Goal: Task Accomplishment & Management: Manage account settings

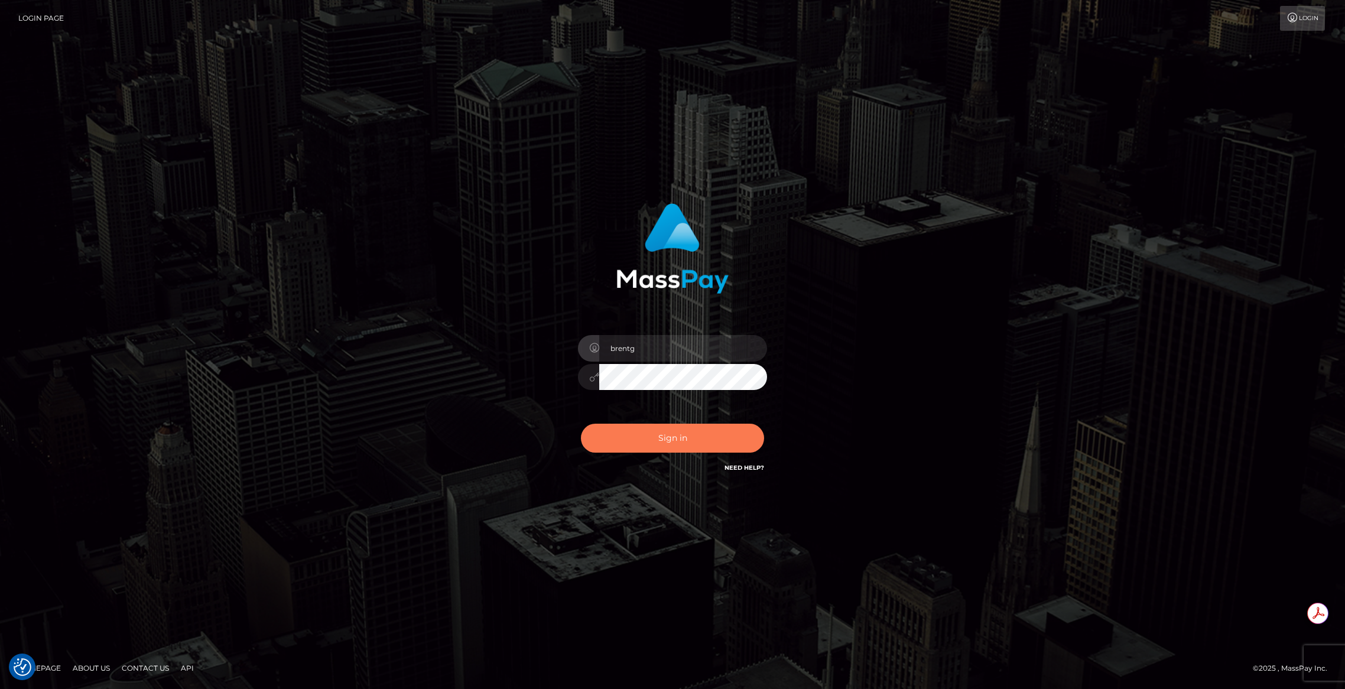
click at [635, 441] on button "Sign in" at bounding box center [672, 438] width 183 height 29
type input "brentg"
click at [635, 441] on button "Sign in" at bounding box center [672, 438] width 183 height 29
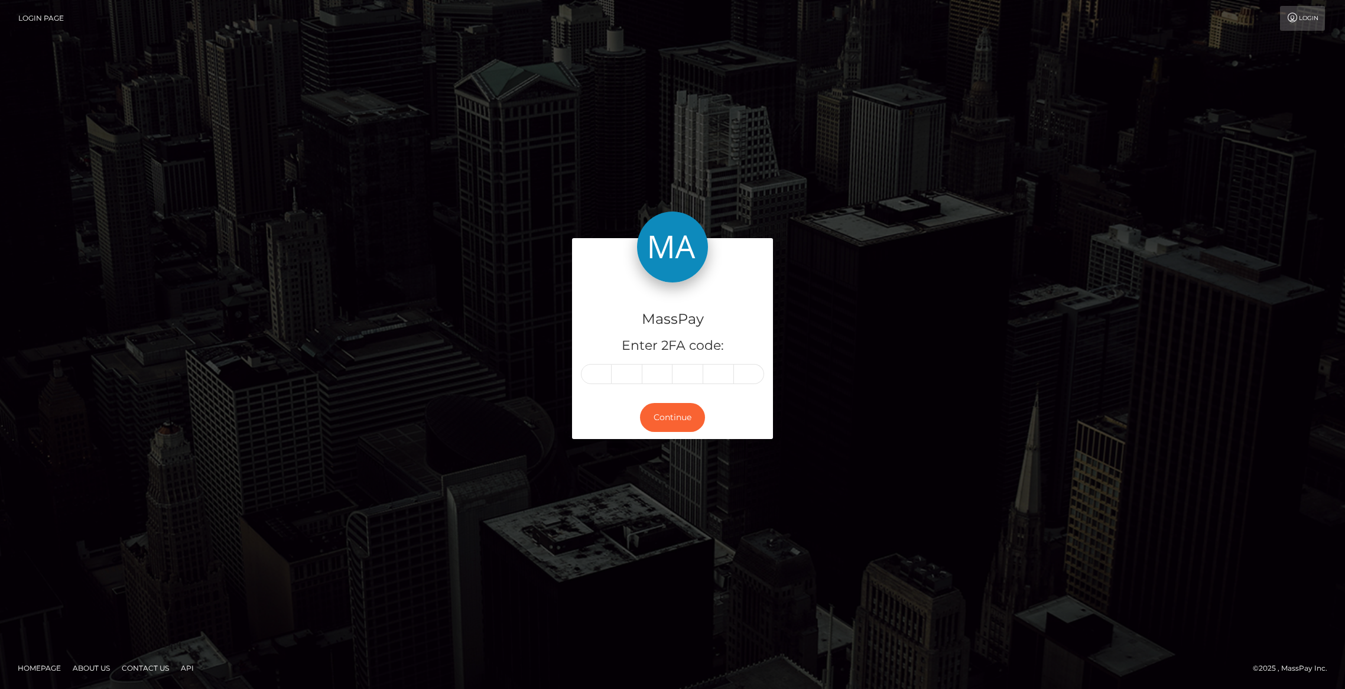
type input "6"
type input "8"
type input "6"
type input "8"
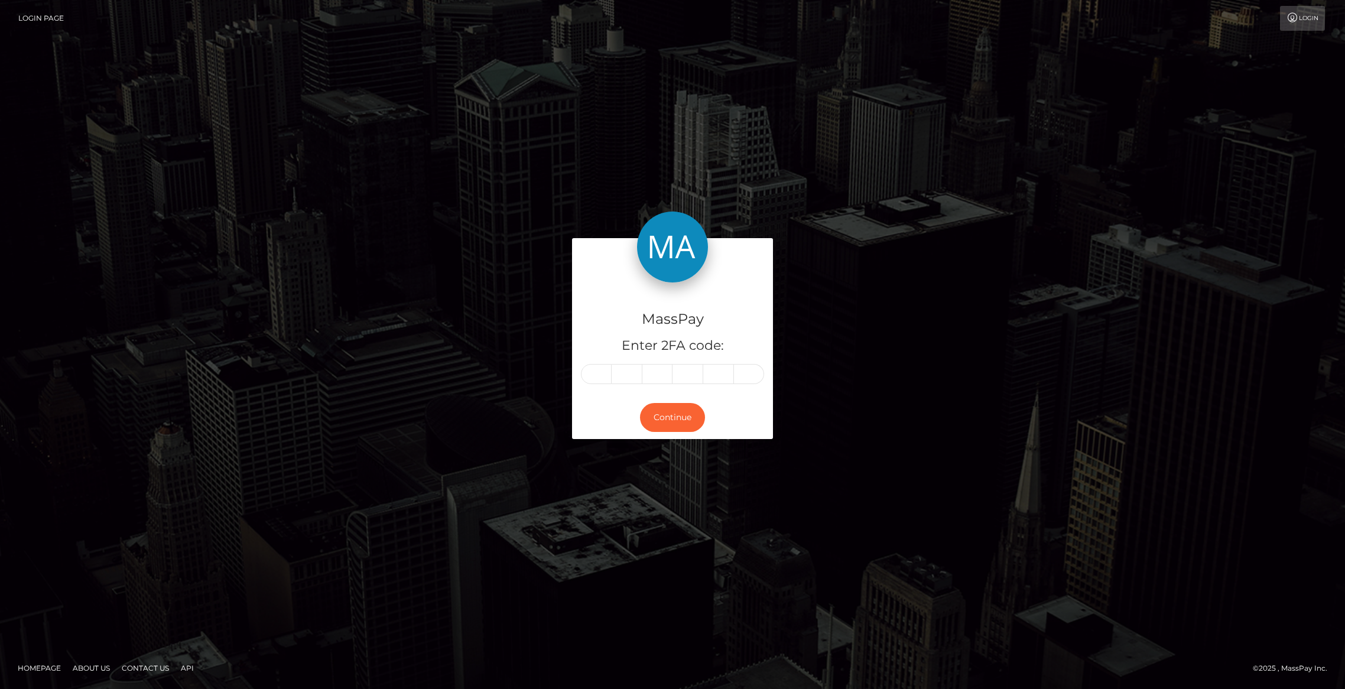
type input "3"
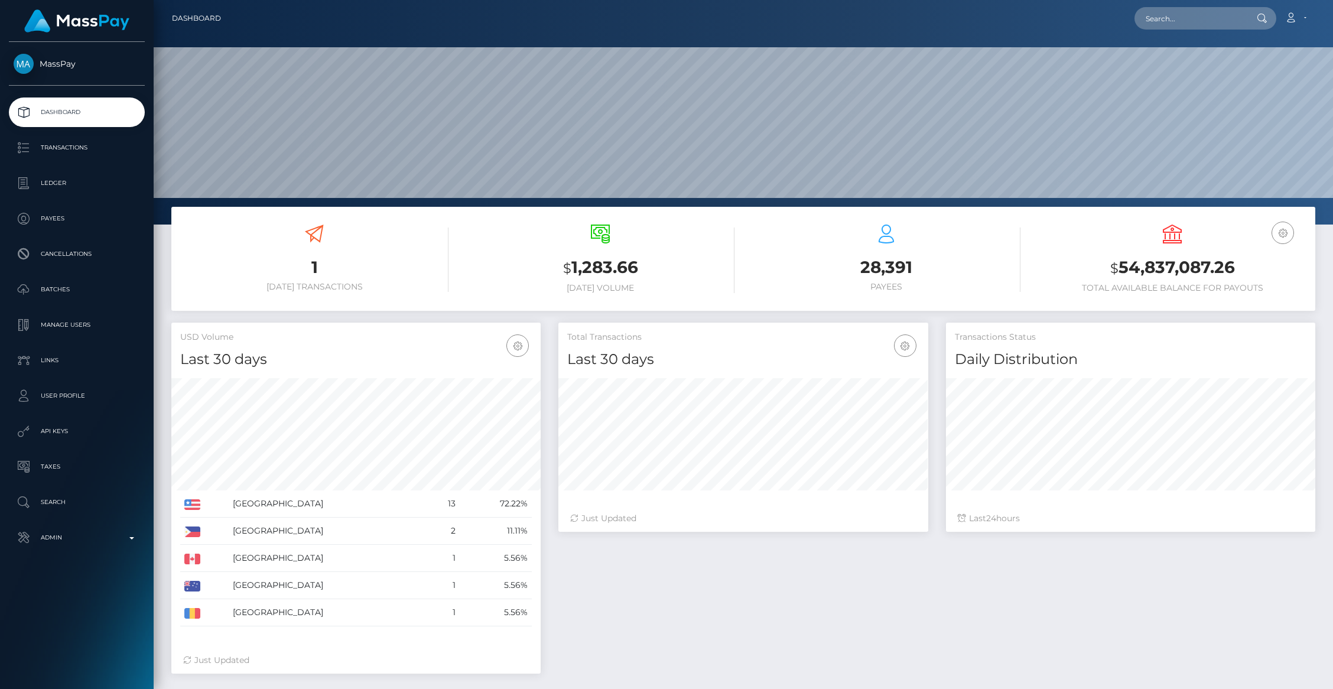
scroll to position [209, 369]
click at [55, 433] on p "API Keys" at bounding box center [77, 432] width 126 height 18
click at [105, 546] on p "Admin" at bounding box center [77, 538] width 126 height 18
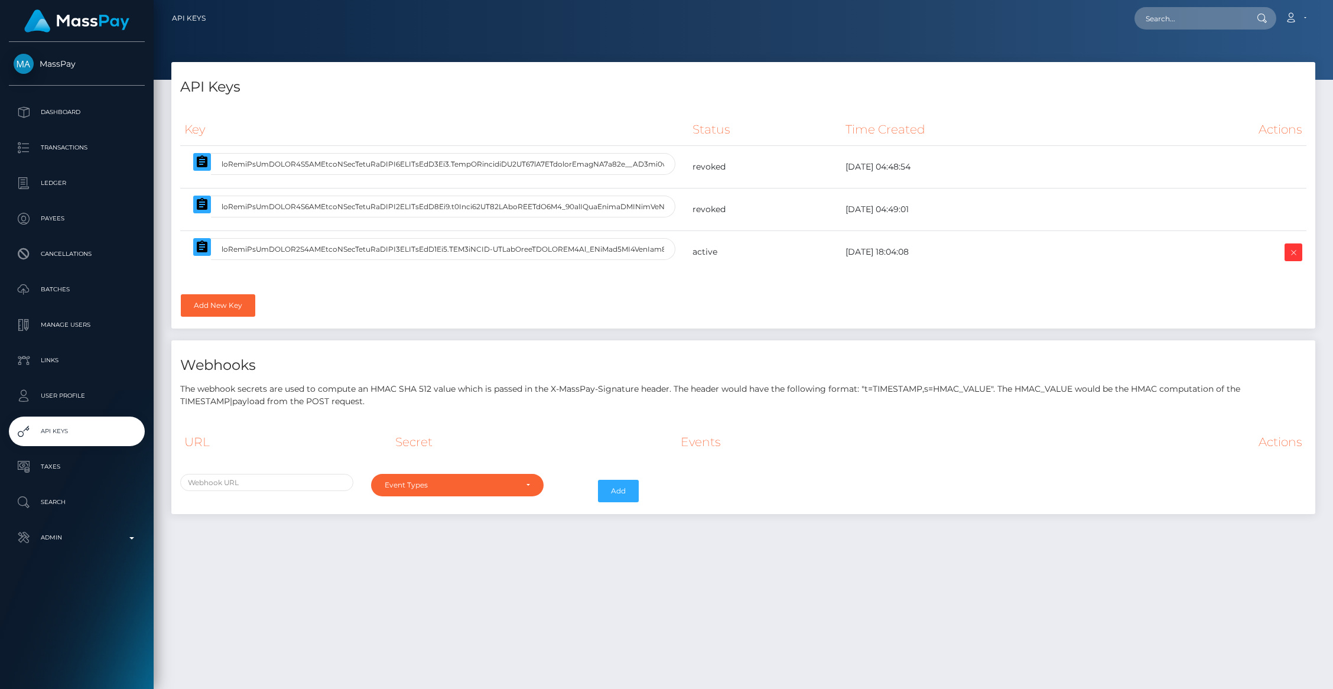
select select
click at [200, 255] on button "button" at bounding box center [202, 247] width 18 height 18
click at [85, 538] on p "Admin" at bounding box center [77, 538] width 126 height 18
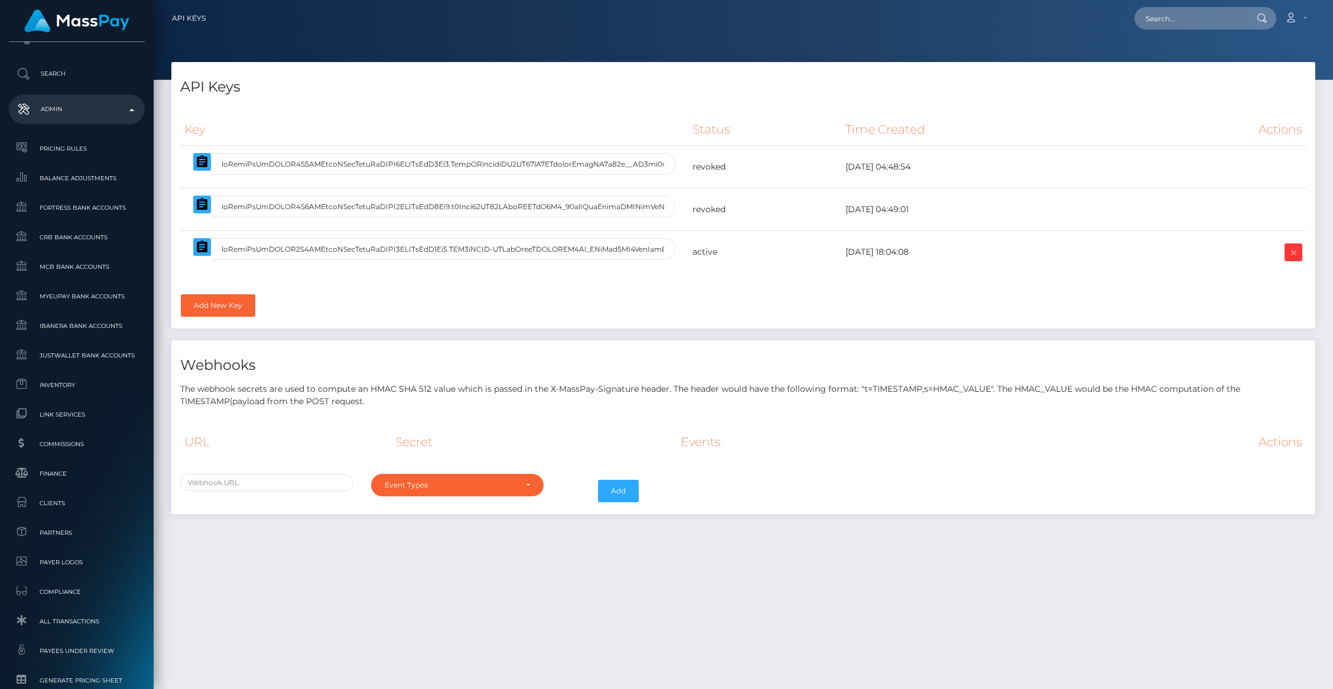
scroll to position [585, 0]
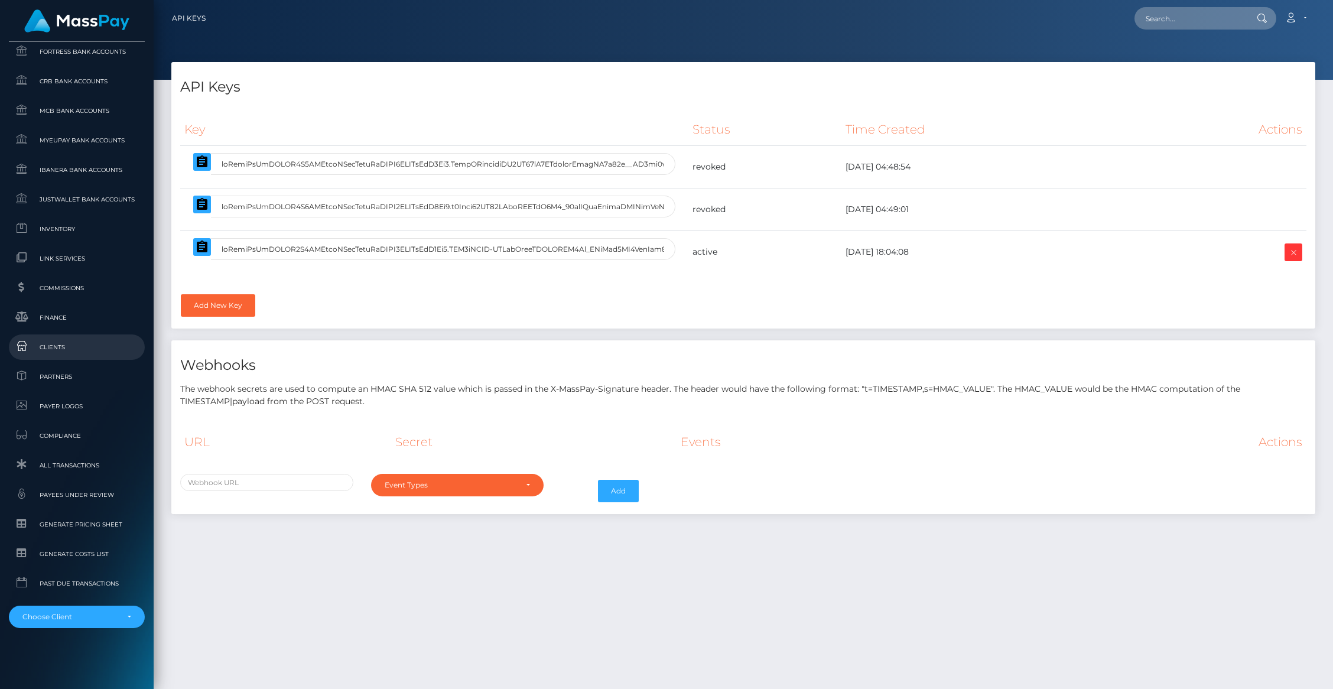
click at [56, 348] on span "Clients" at bounding box center [77, 347] width 126 height 14
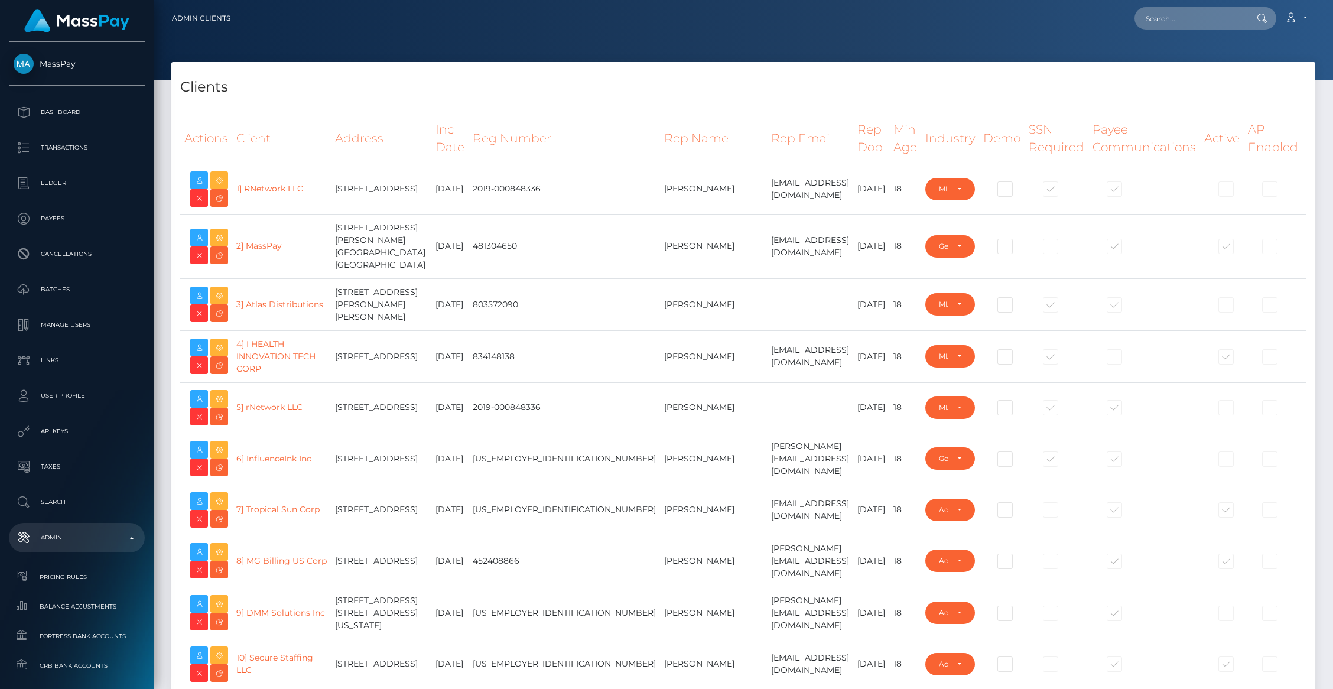
select select "223"
click at [222, 237] on icon at bounding box center [219, 238] width 14 height 15
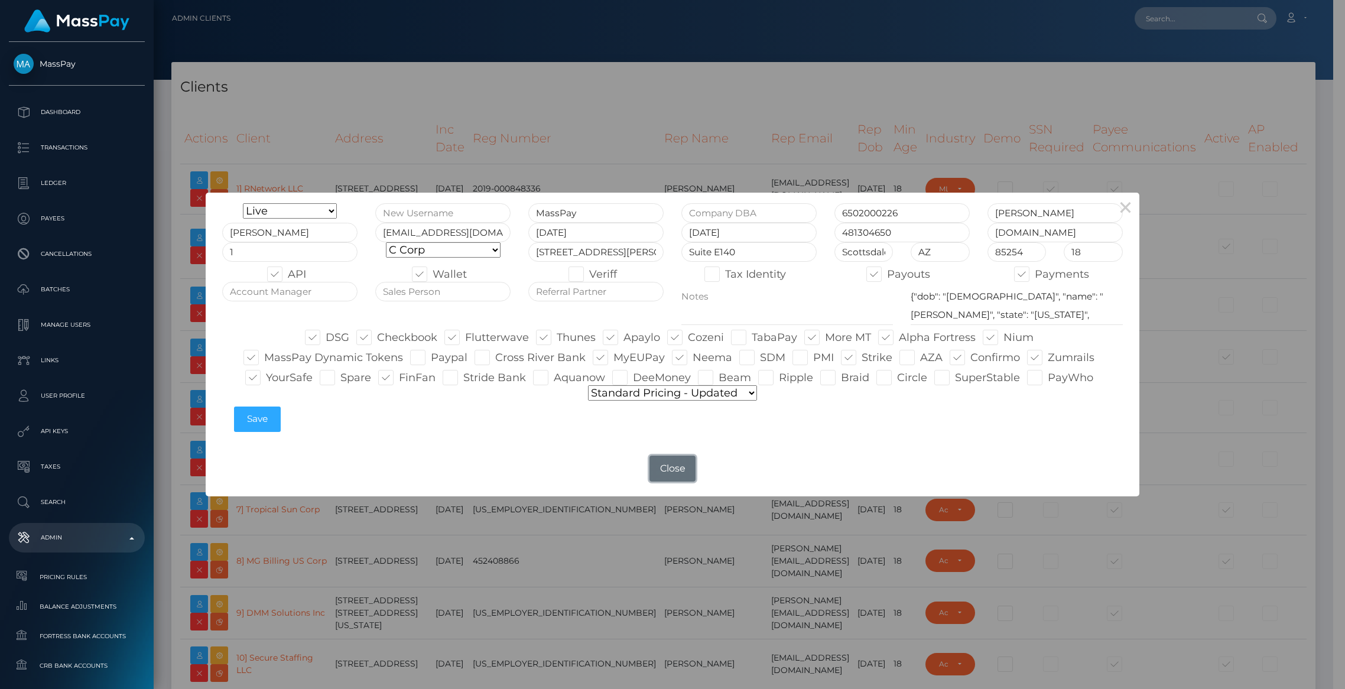
click at [676, 470] on button "Close" at bounding box center [673, 469] width 46 height 26
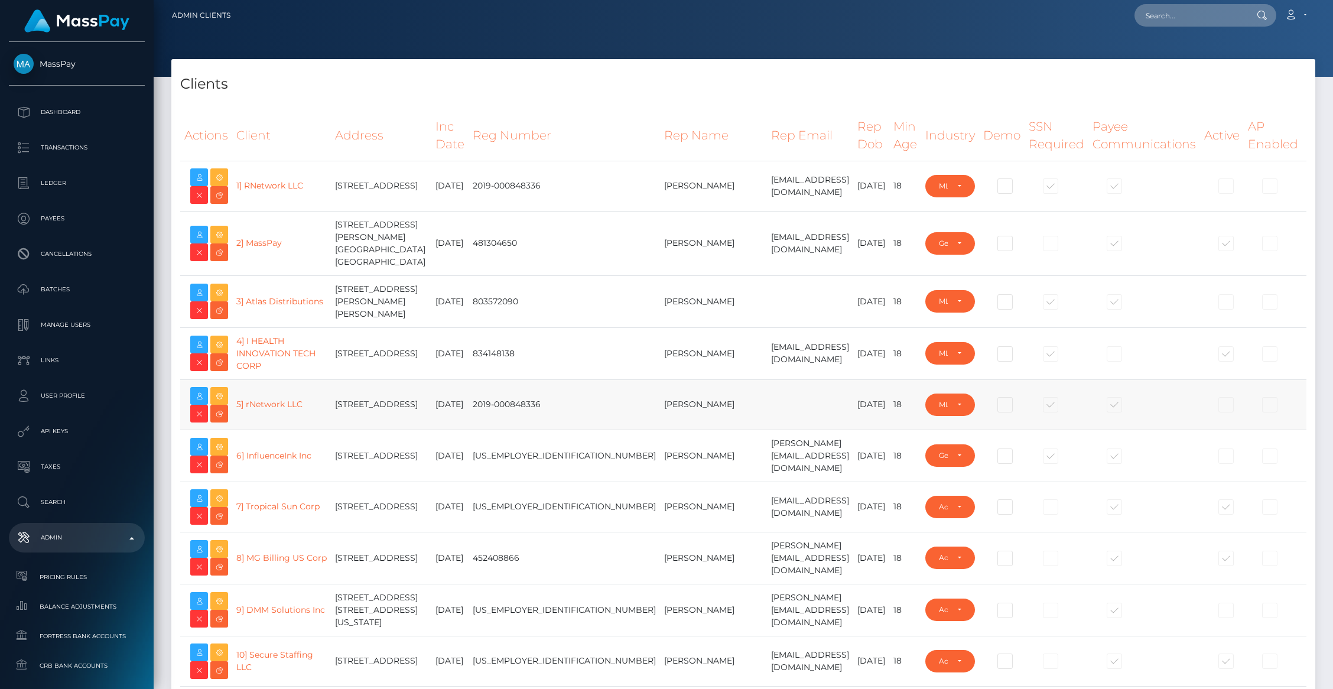
scroll to position [19132, 0]
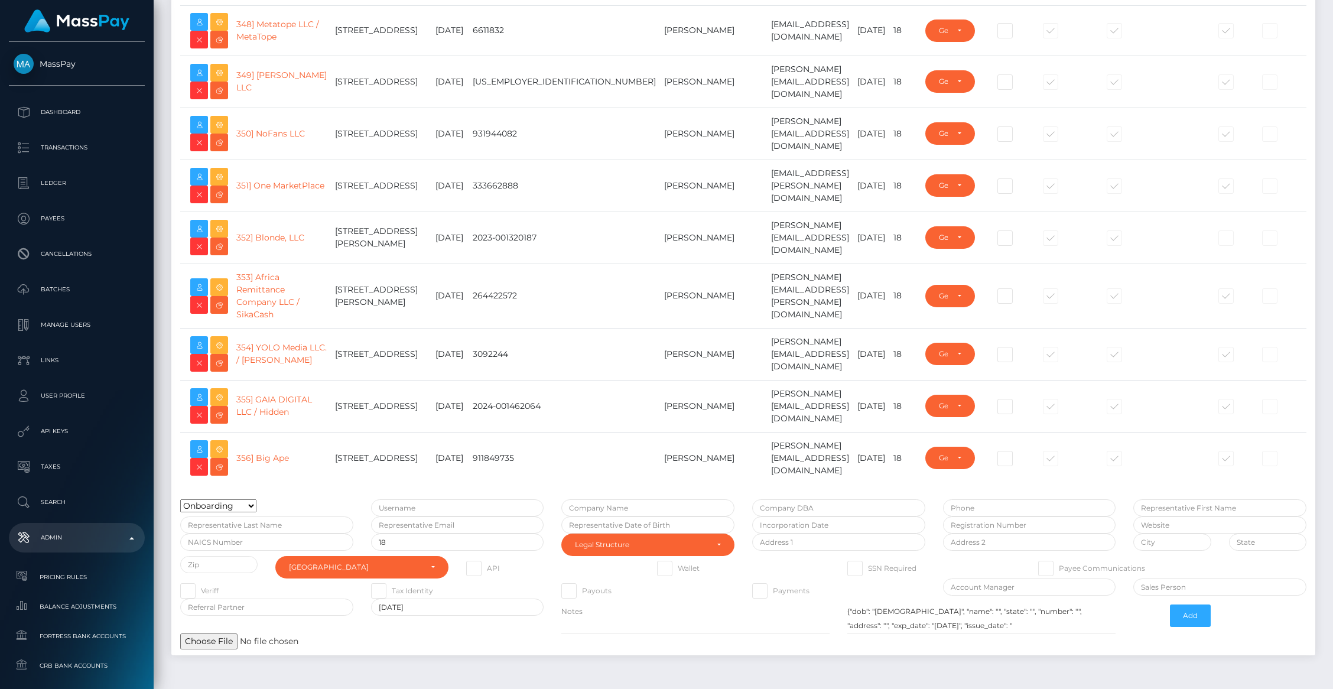
type input "brentg"
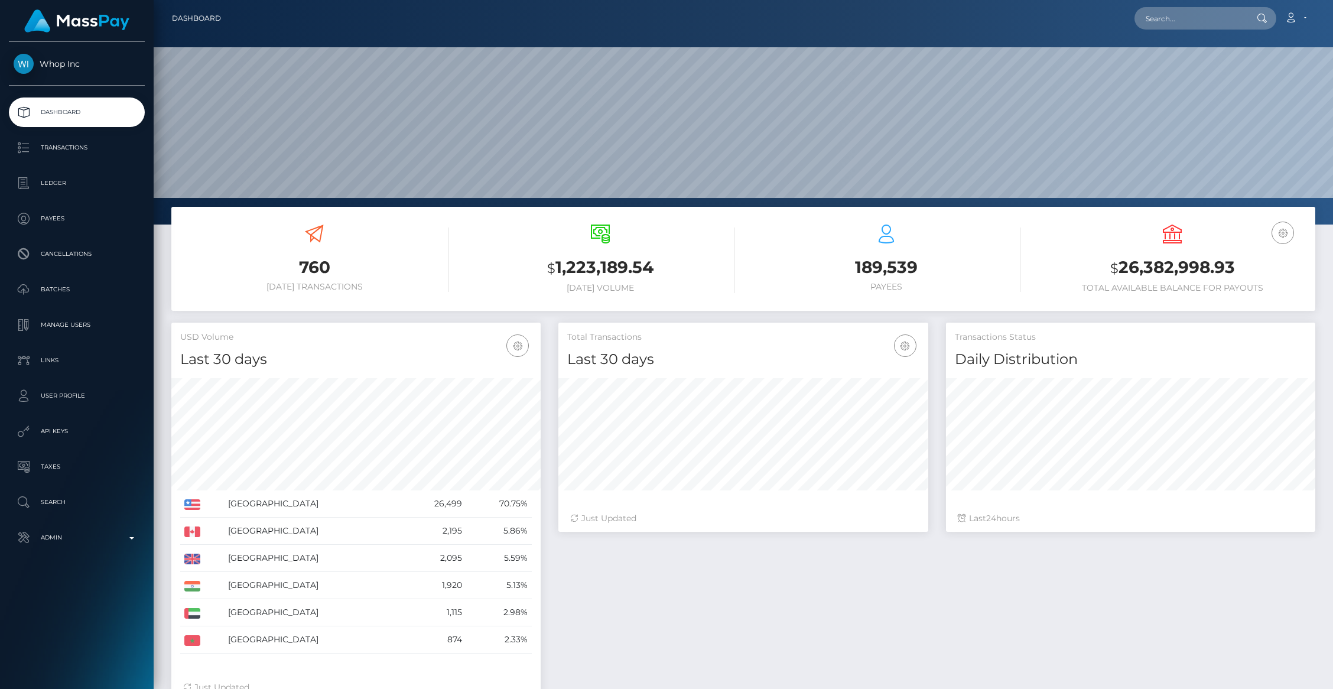
scroll to position [209, 369]
click at [52, 437] on p "API Keys" at bounding box center [77, 432] width 126 height 18
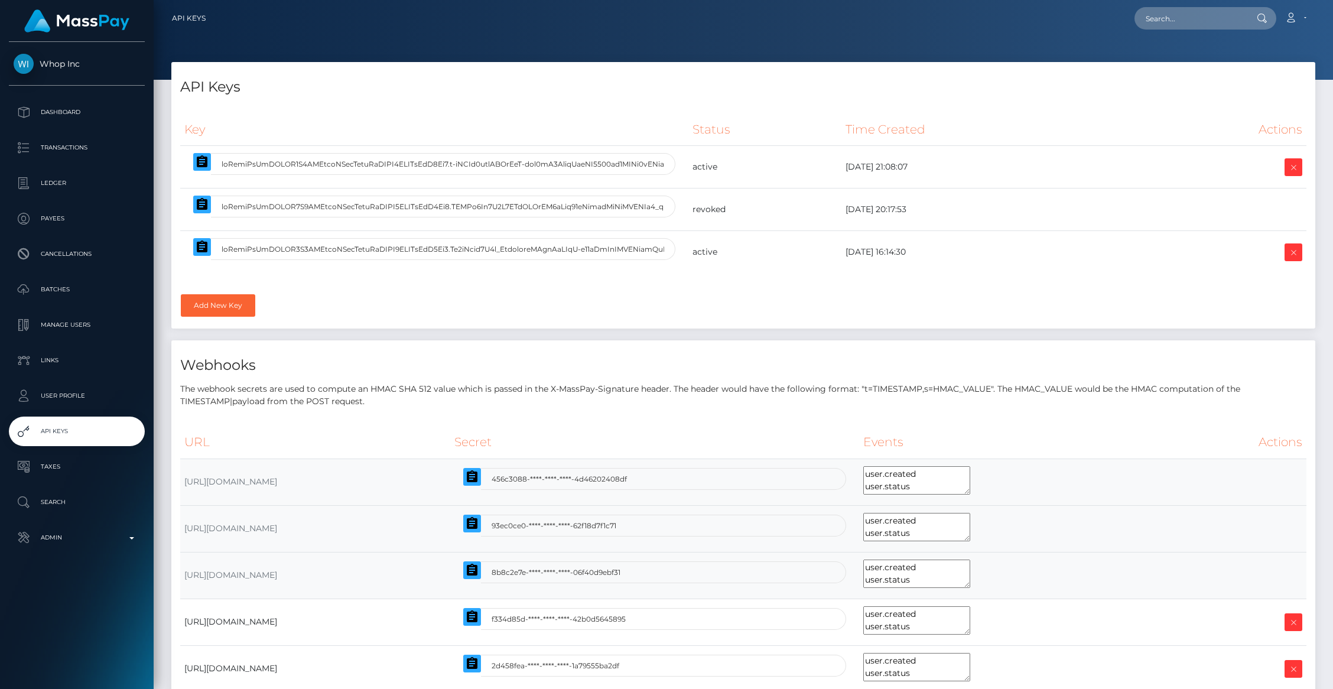
select select
click at [202, 252] on icon "button" at bounding box center [202, 247] width 11 height 12
click at [86, 544] on p "Admin" at bounding box center [77, 538] width 126 height 18
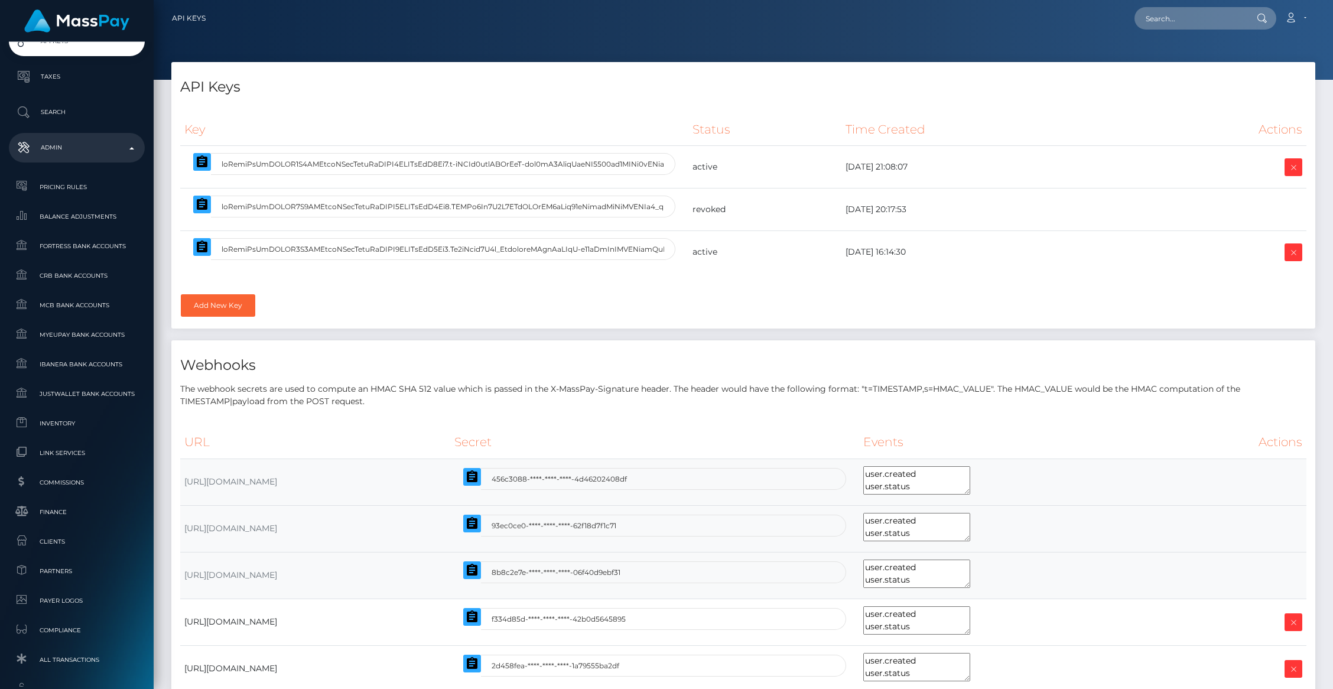
scroll to position [585, 0]
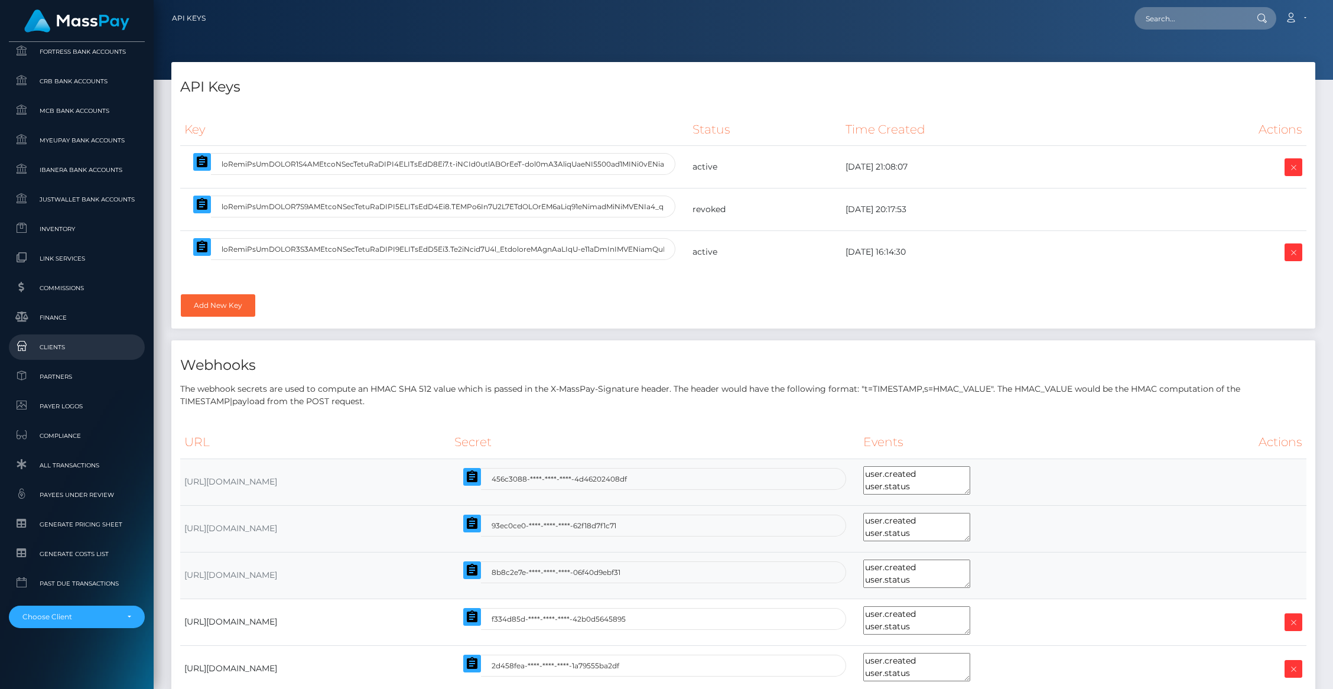
click at [50, 347] on span "Clients" at bounding box center [77, 347] width 126 height 14
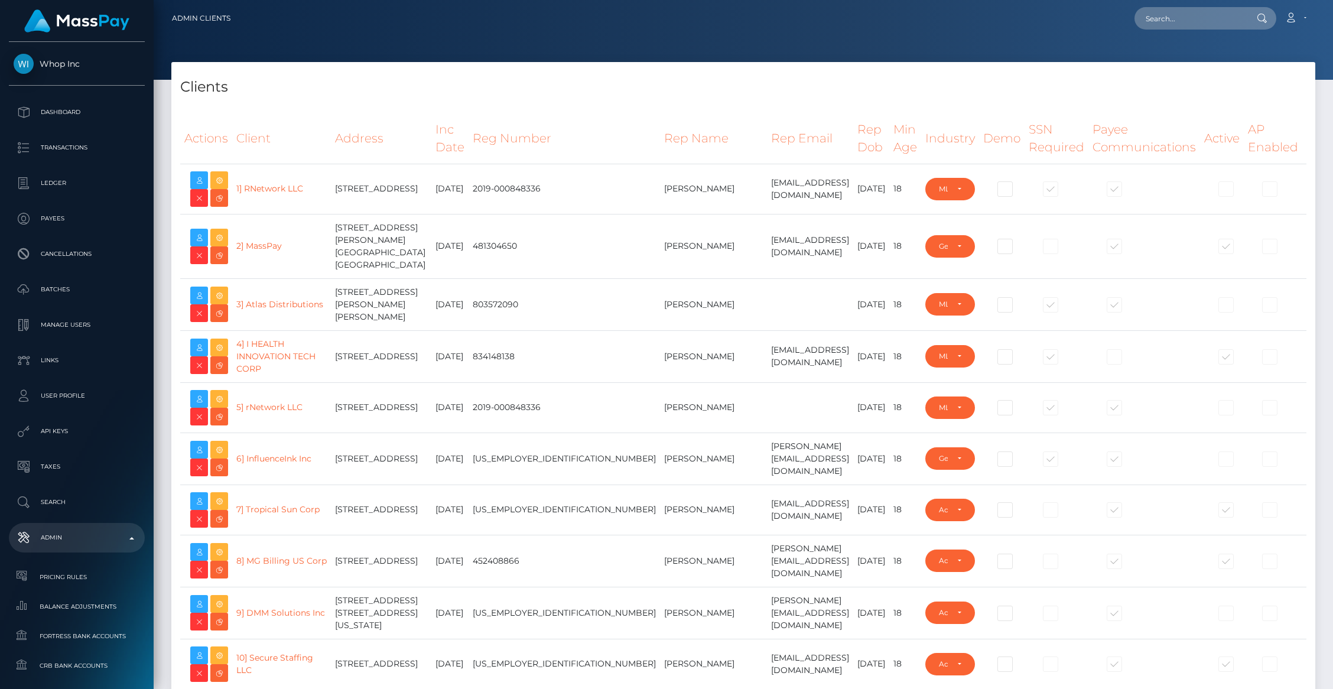
select select "223"
click at [767, 294] on td at bounding box center [810, 304] width 86 height 52
click at [594, 80] on h4 "Clients" at bounding box center [743, 87] width 1127 height 21
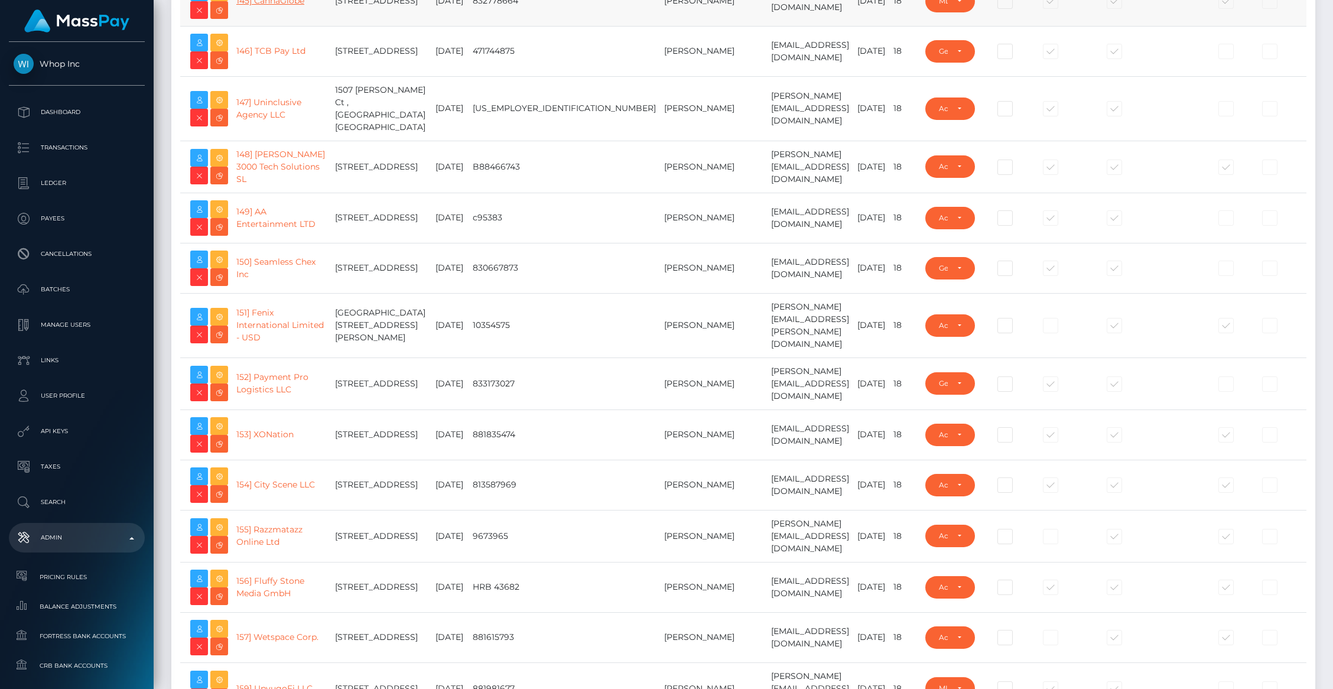
click at [271, 6] on link "145] CannaGlobe" at bounding box center [270, 0] width 68 height 11
type input "brentg"
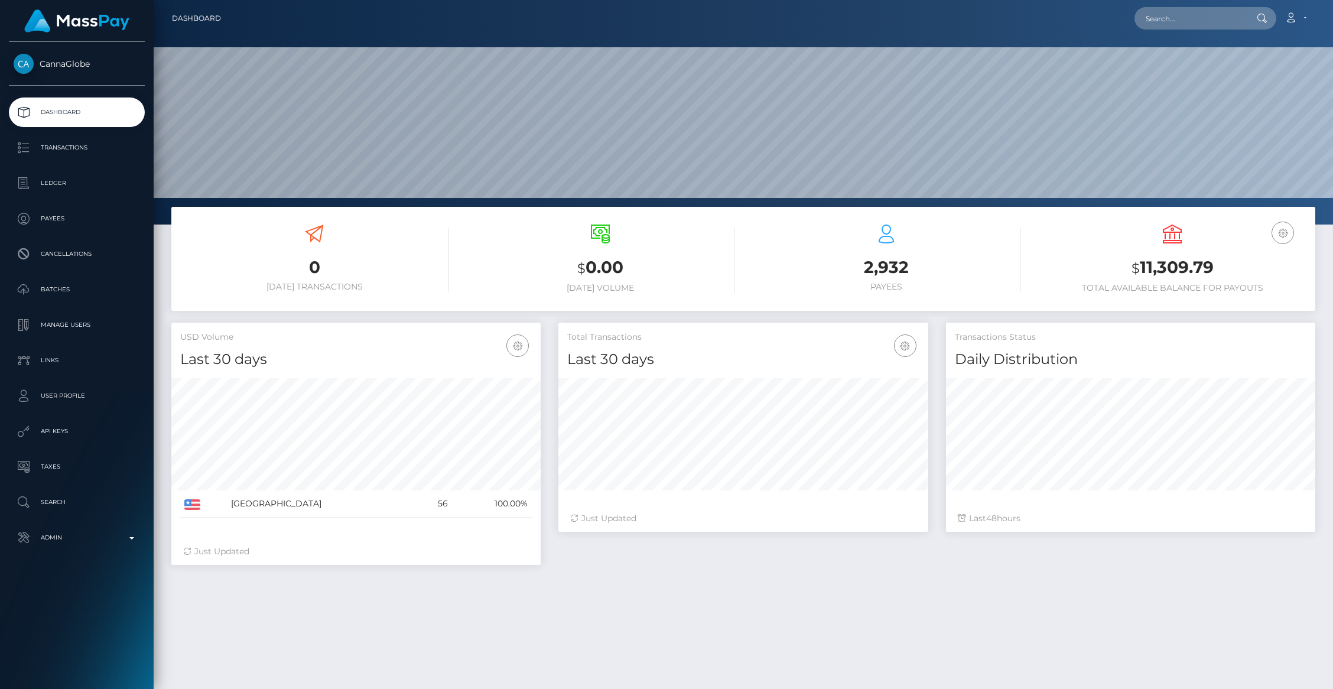
scroll to position [209, 369]
click at [68, 327] on p "Manage Users" at bounding box center [77, 325] width 126 height 18
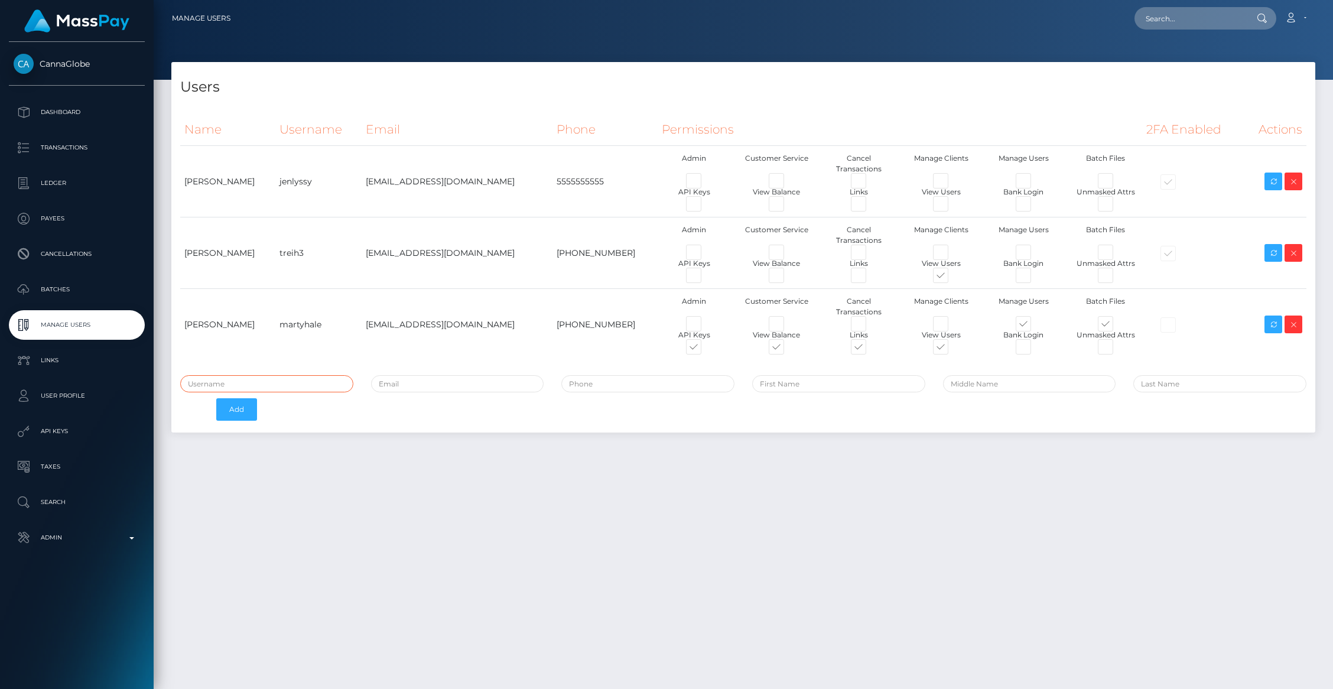
type input "brentg"
click at [1272, 317] on icon at bounding box center [1274, 324] width 14 height 15
click at [97, 122] on link "Dashboard" at bounding box center [77, 113] width 136 height 30
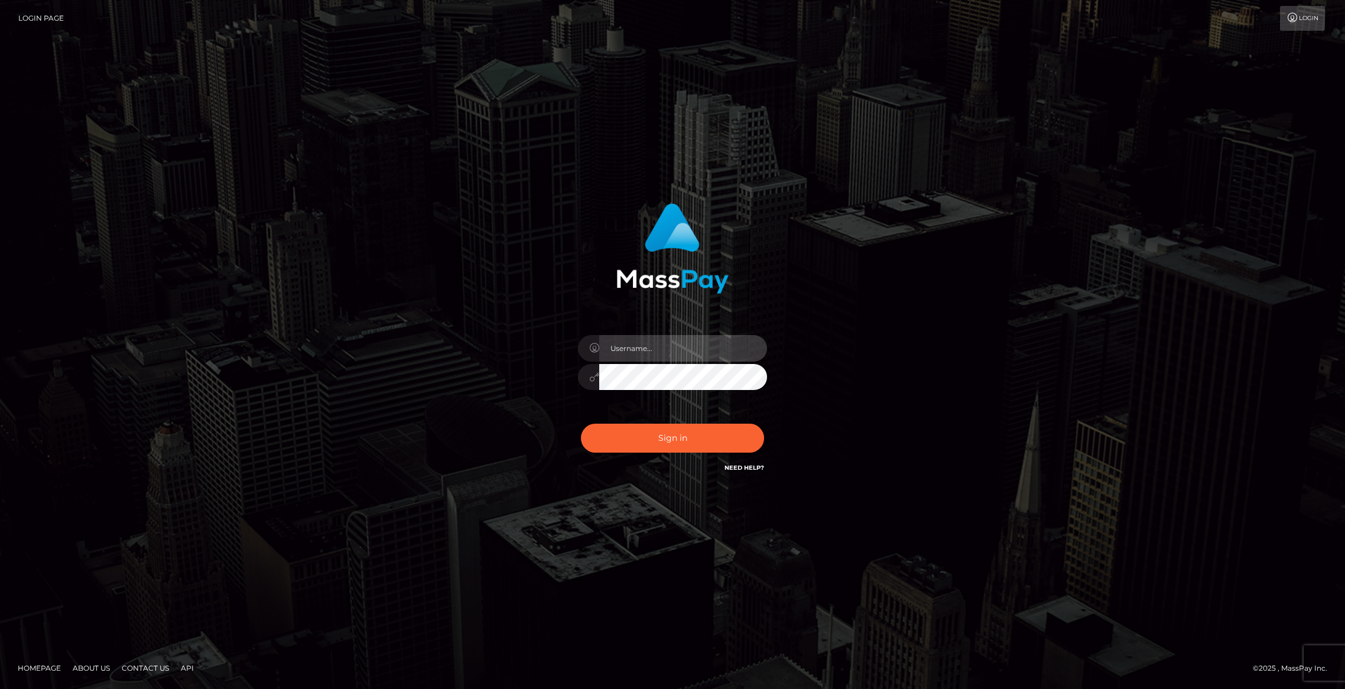
type input "brentg"
click at [681, 430] on button "Sign in" at bounding box center [672, 438] width 183 height 29
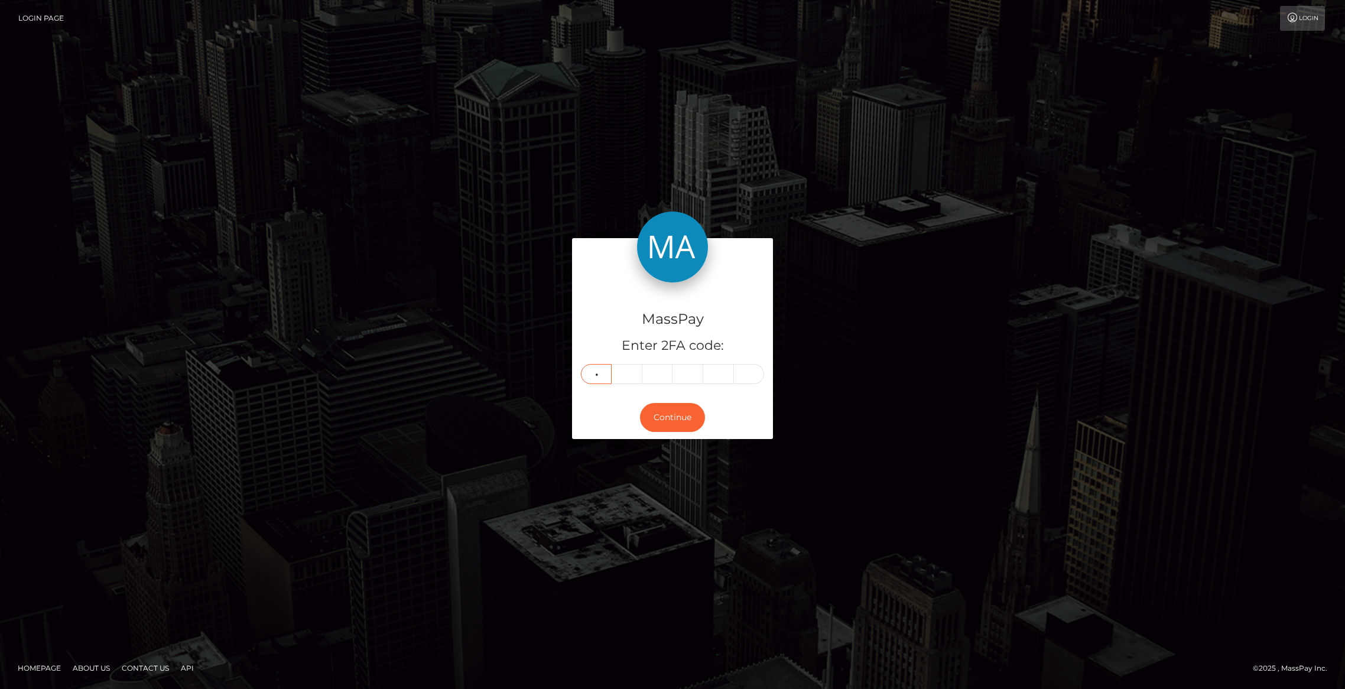
type input "0"
type input "1"
type input "3"
type input "5"
type input "4"
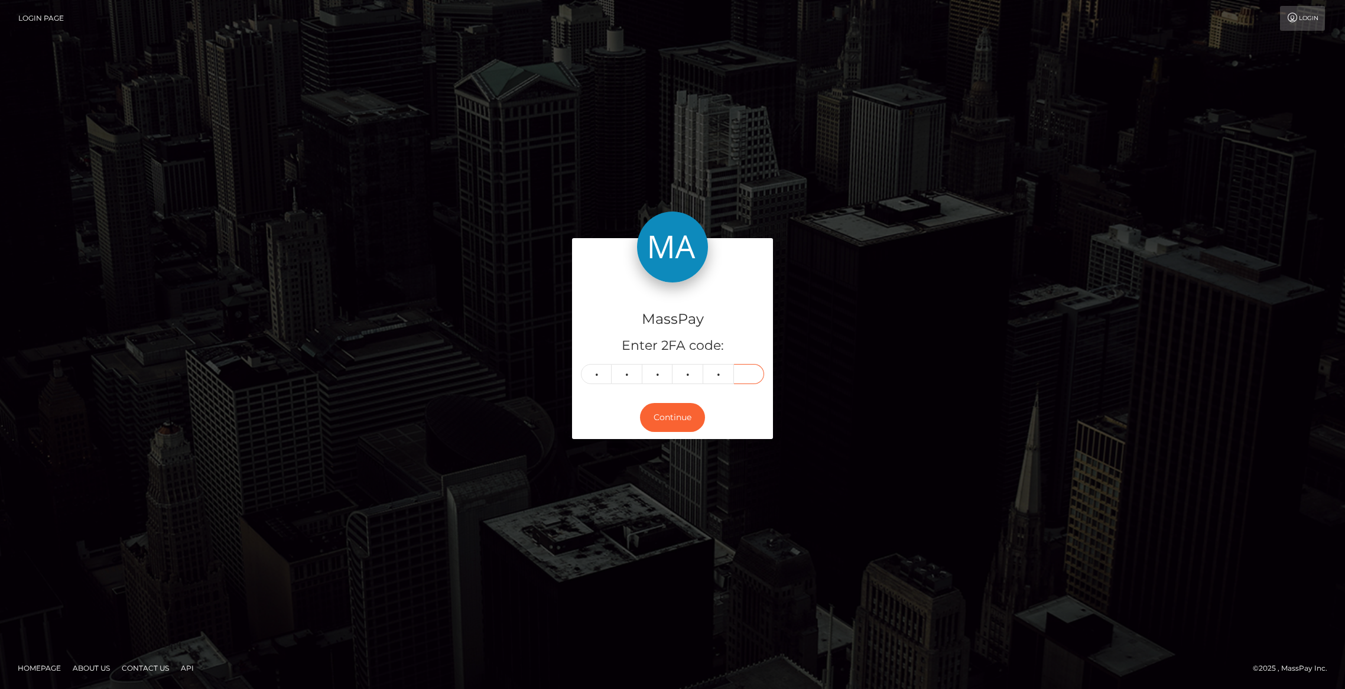
type input "4"
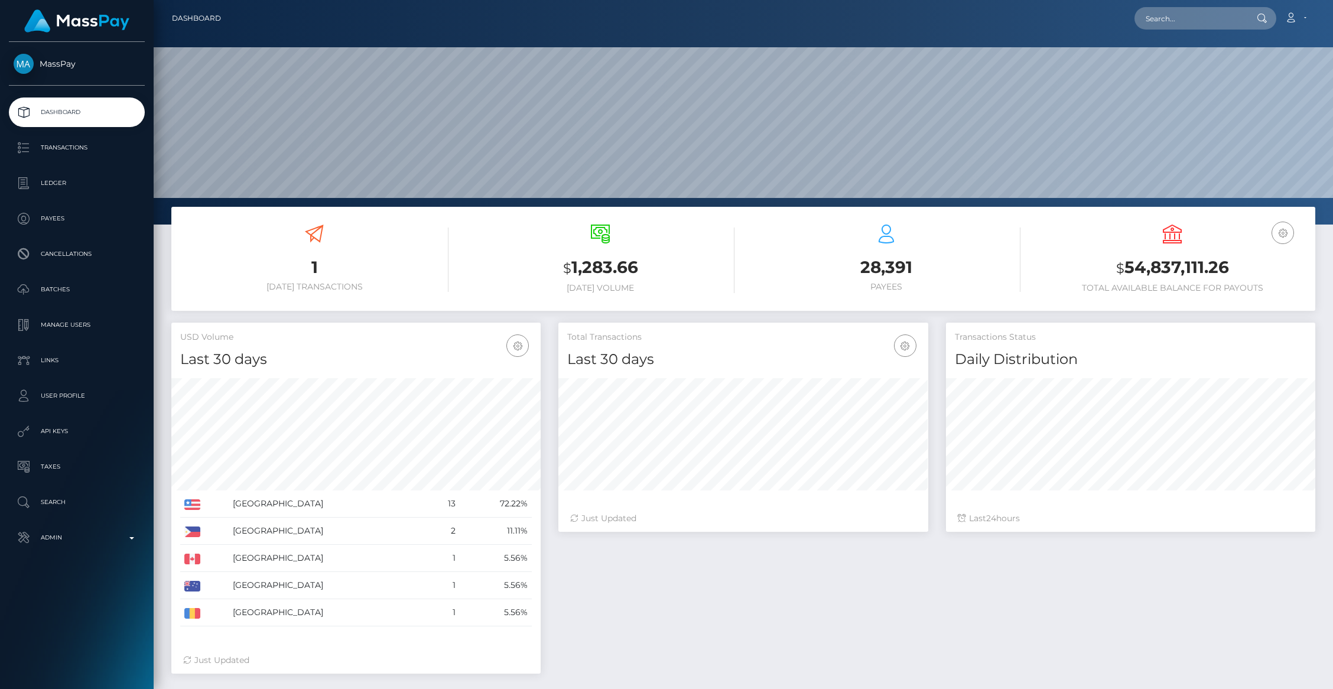
scroll to position [209, 369]
click at [1210, 14] on input "text" at bounding box center [1190, 18] width 111 height 22
paste input "repsmarconi@micamp.com"
type input "repsmarconi@micamp.com"
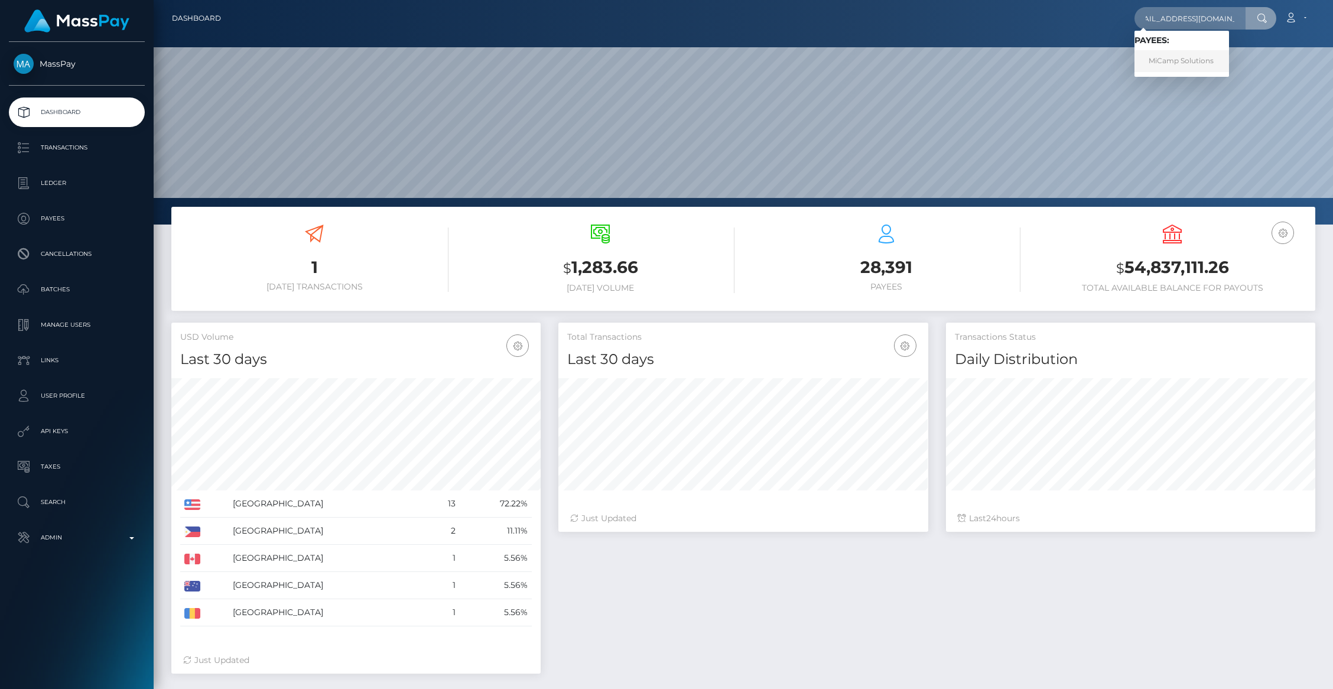
click at [1174, 56] on link "MiCamp Solutions" at bounding box center [1182, 61] width 95 height 22
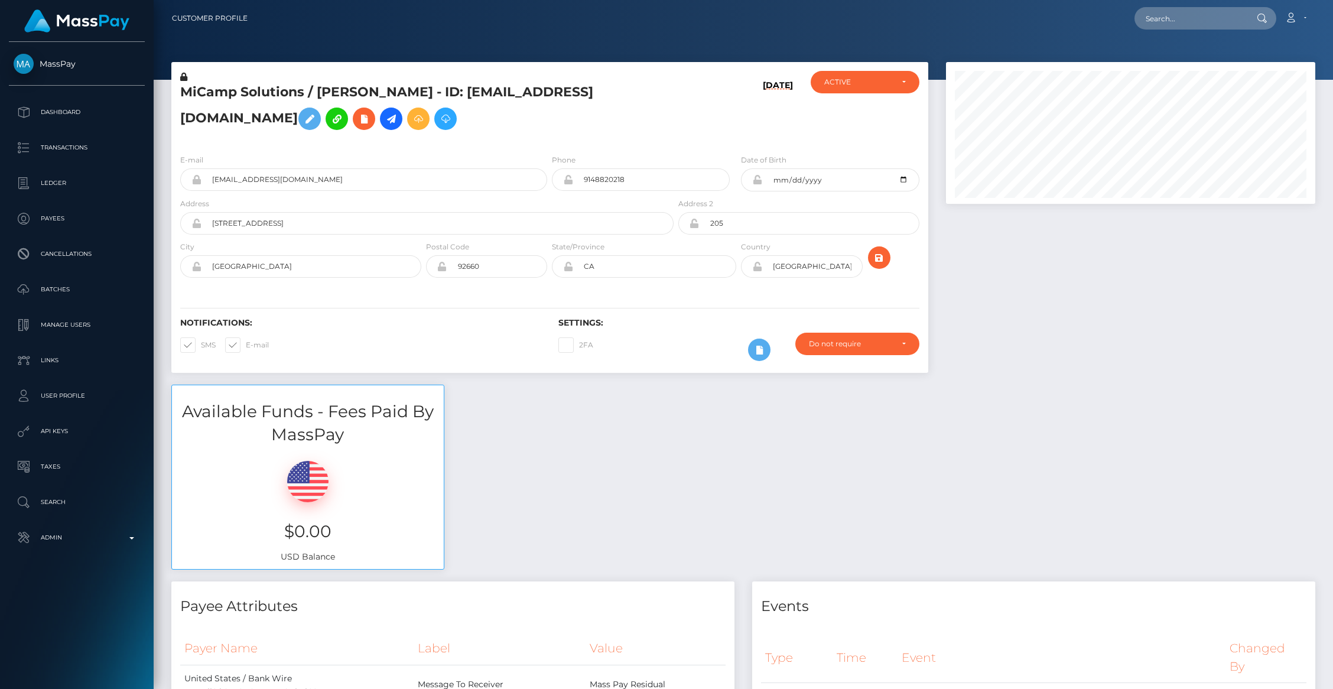
scroll to position [142, 369]
drag, startPoint x: 654, startPoint y: 180, endPoint x: 515, endPoint y: 171, distance: 139.7
click at [515, 171] on div "E-mail hhoolehan@micamp.com Phone 9148820218" at bounding box center [549, 176] width 757 height 44
paste input "480-848-2226"
type input "4808482226"
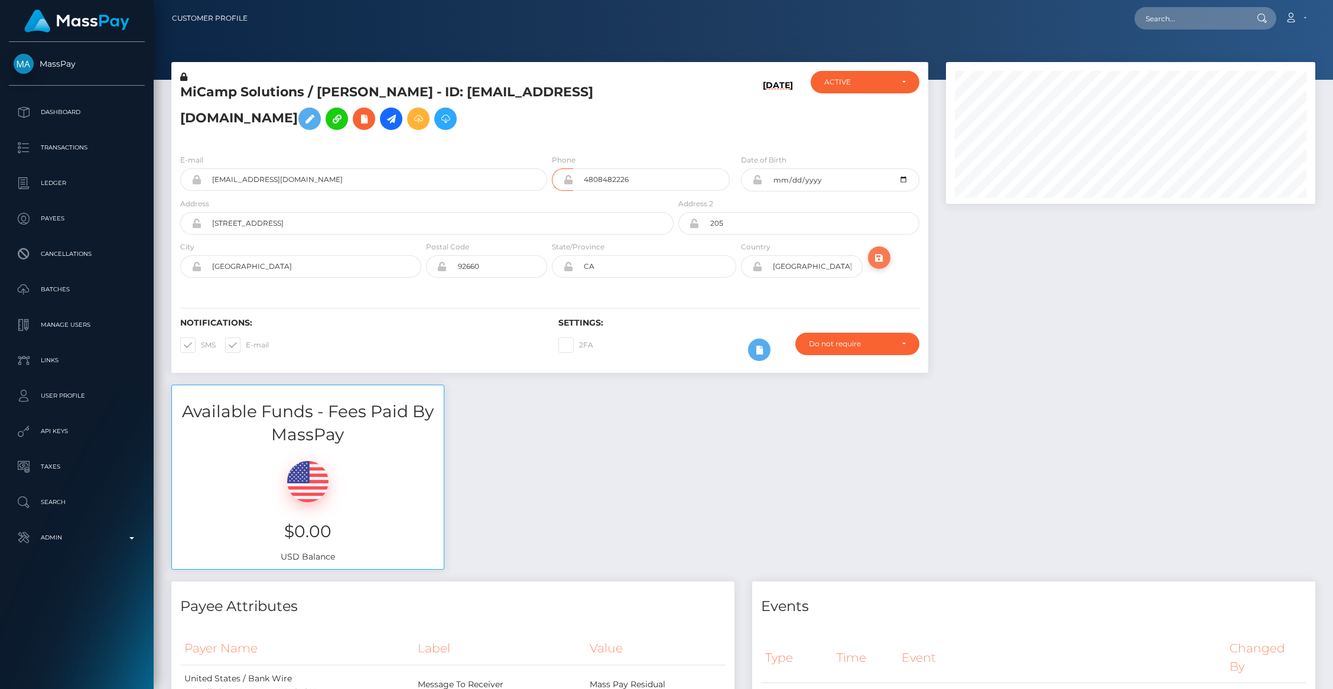
click at [881, 264] on icon "submit" at bounding box center [879, 258] width 14 height 15
click at [569, 182] on icon at bounding box center [568, 179] width 10 height 9
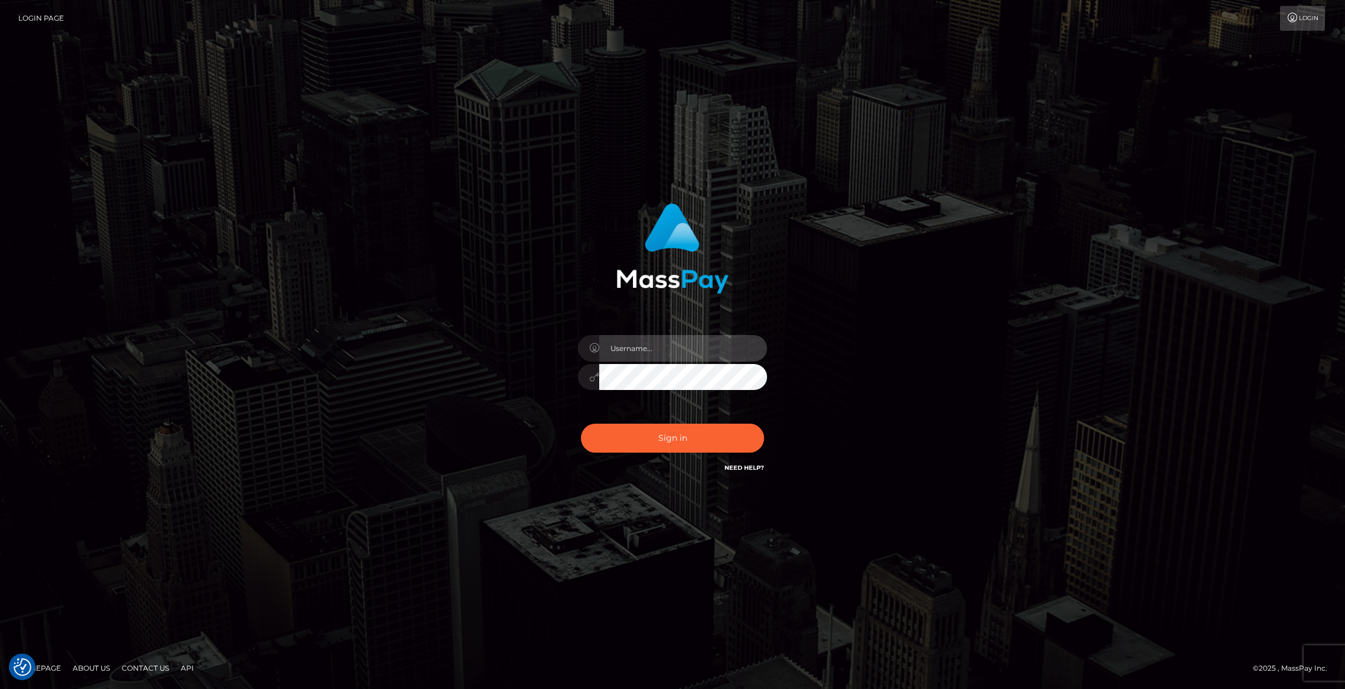
type input "brentg"
click at [629, 428] on button "Sign in" at bounding box center [672, 438] width 183 height 29
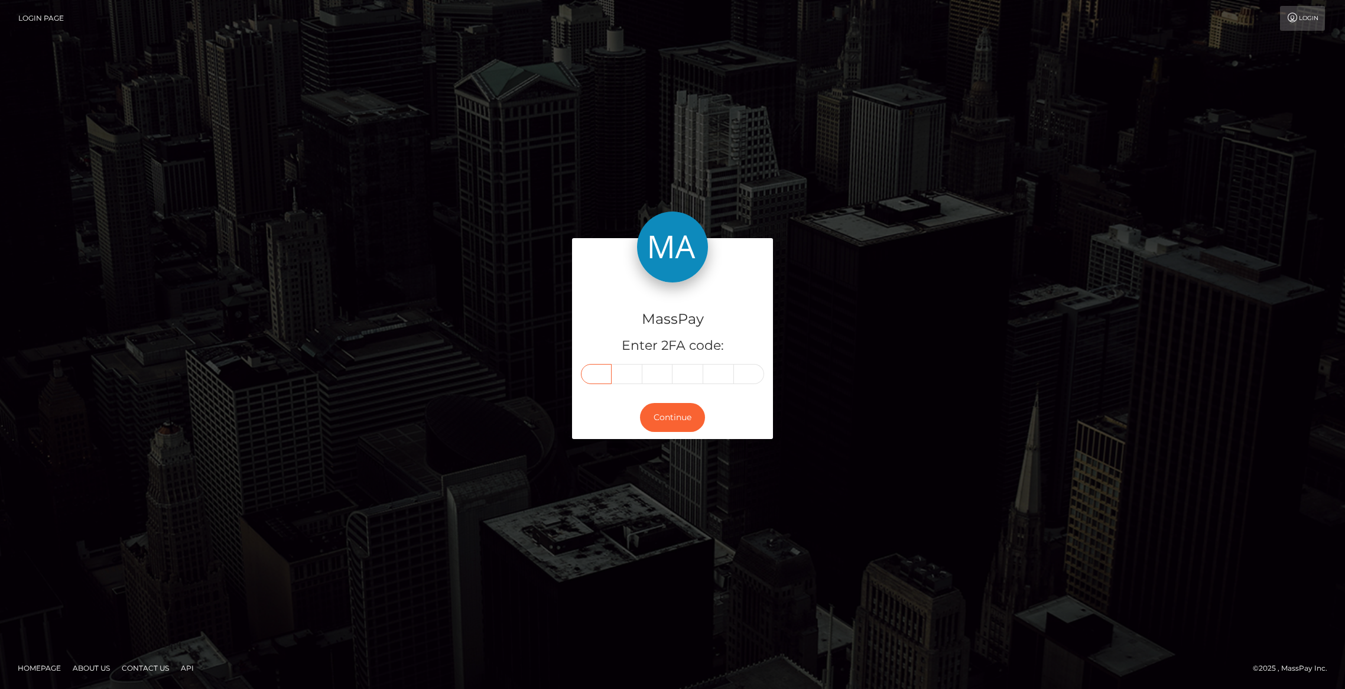
paste input "2"
type input "2"
type input "3"
type input "7"
type input "2"
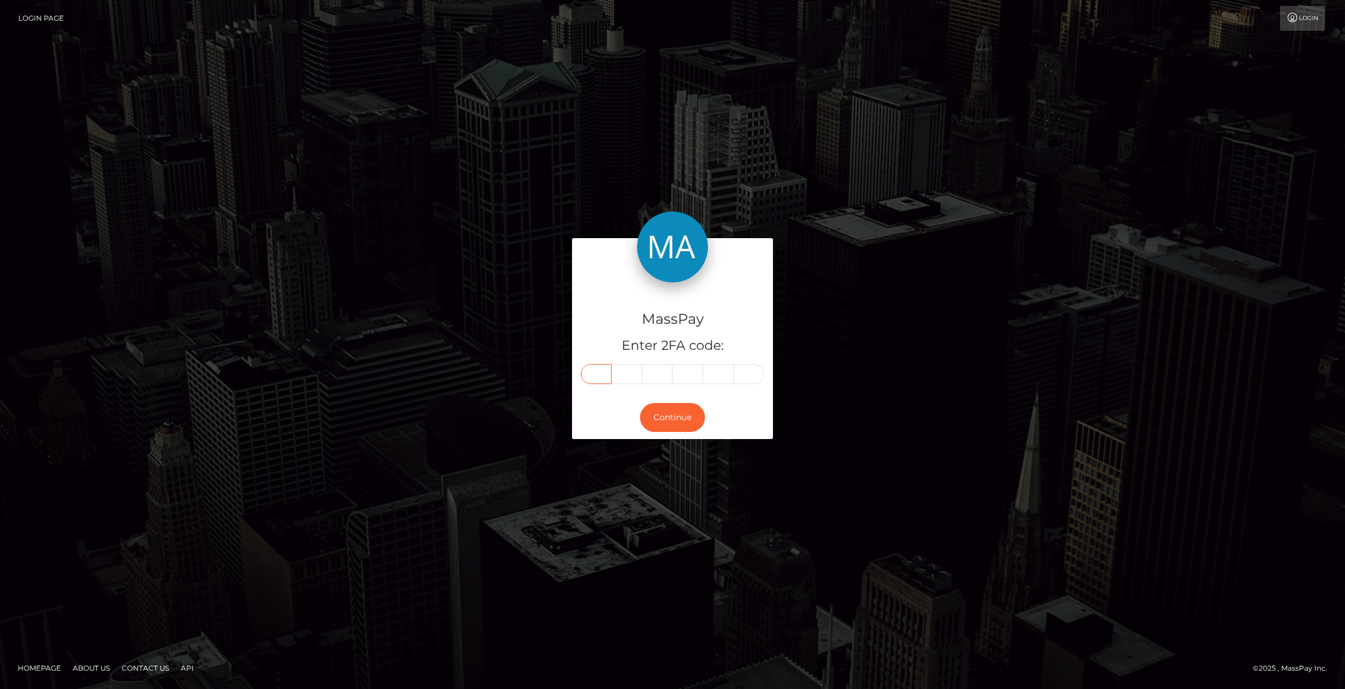
type input "1"
type input "7"
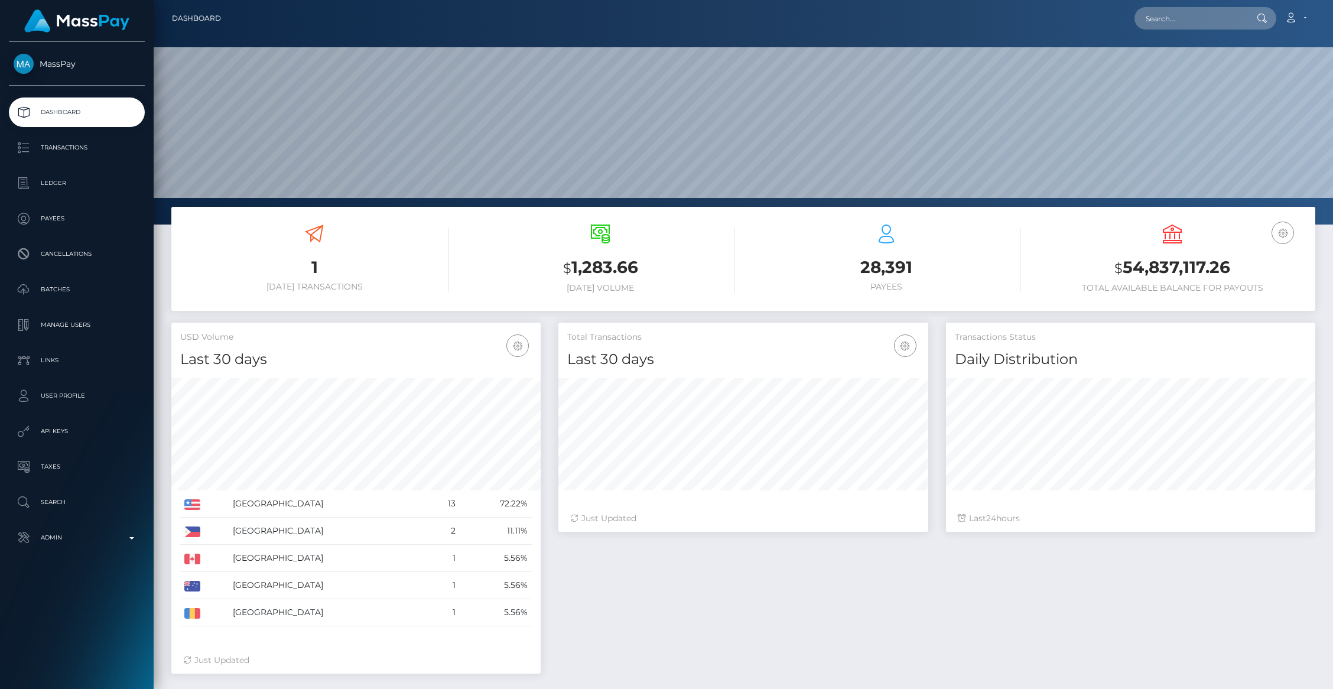
scroll to position [209, 369]
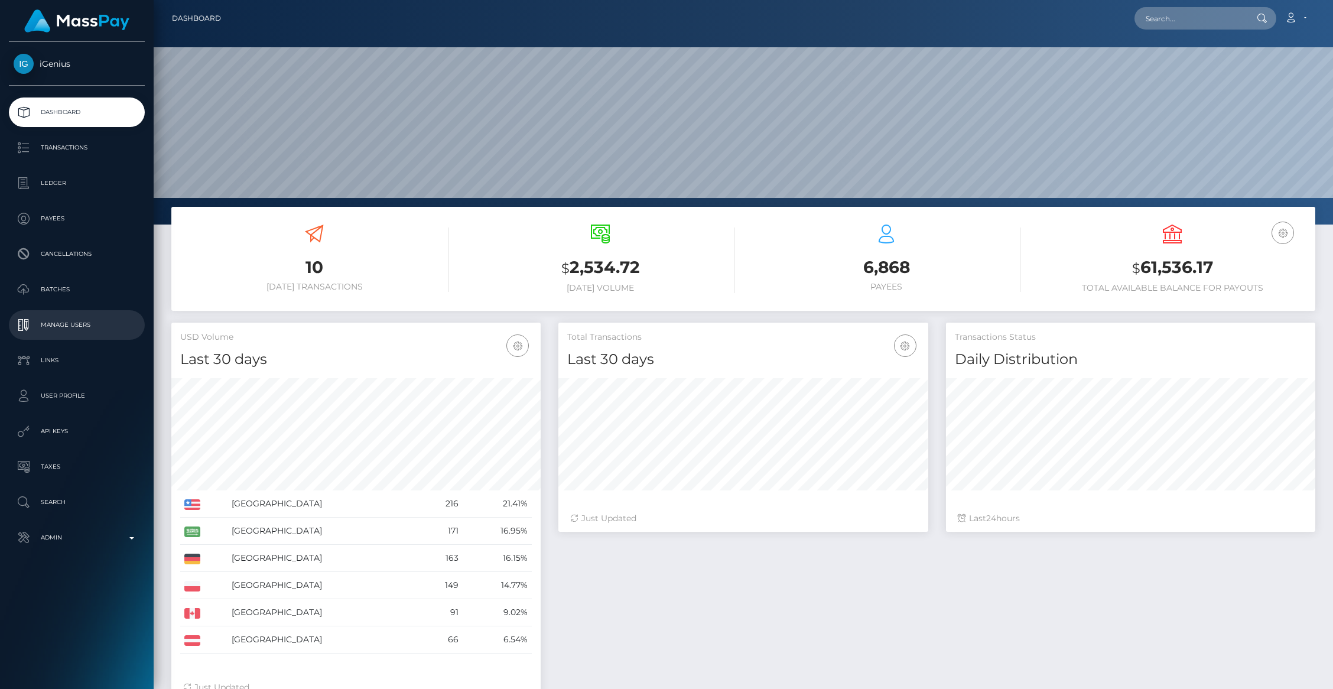
click at [75, 326] on p "Manage Users" at bounding box center [77, 325] width 126 height 18
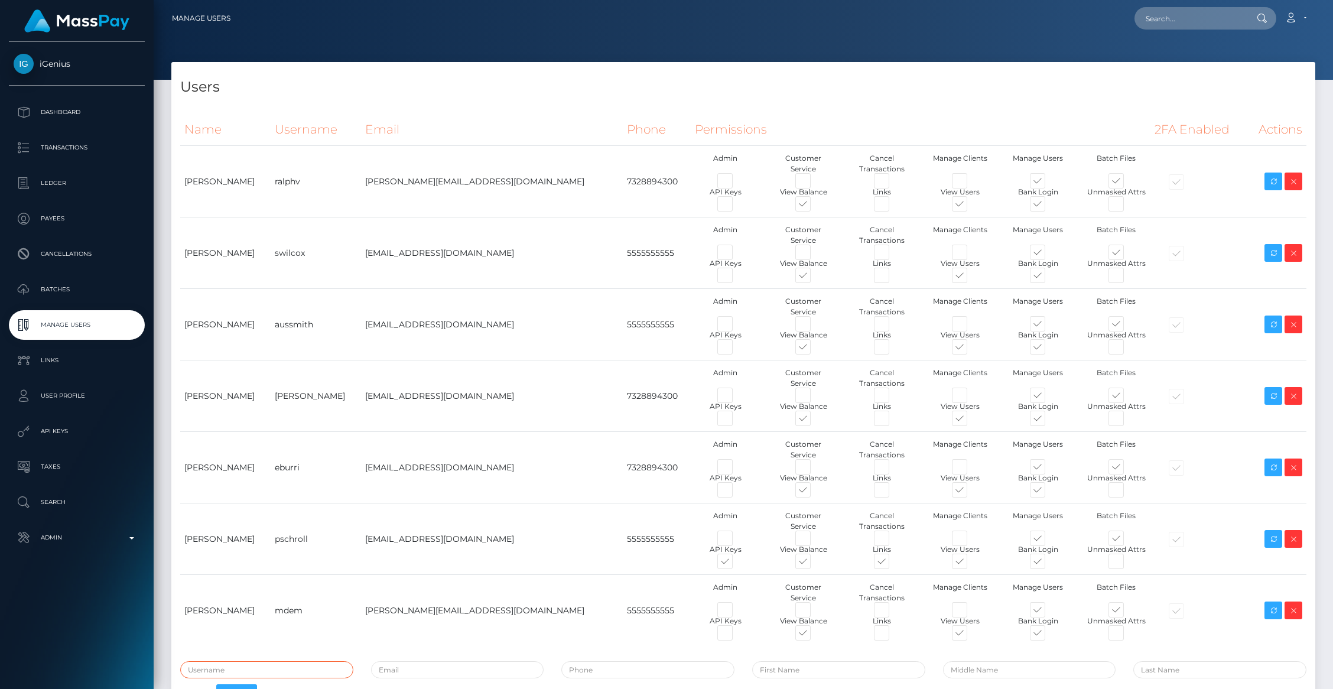
type input "brentg"
drag, startPoint x: 232, startPoint y: 539, endPoint x: 171, endPoint y: 538, distance: 61.5
click at [171, 538] on div "Name Username Email Phone Permissions 2FA Enabled Actions Add" at bounding box center [743, 412] width 1144 height 615
click at [222, 544] on td "[PERSON_NAME]" at bounding box center [225, 540] width 90 height 72
drag, startPoint x: 240, startPoint y: 540, endPoint x: 180, endPoint y: 540, distance: 59.7
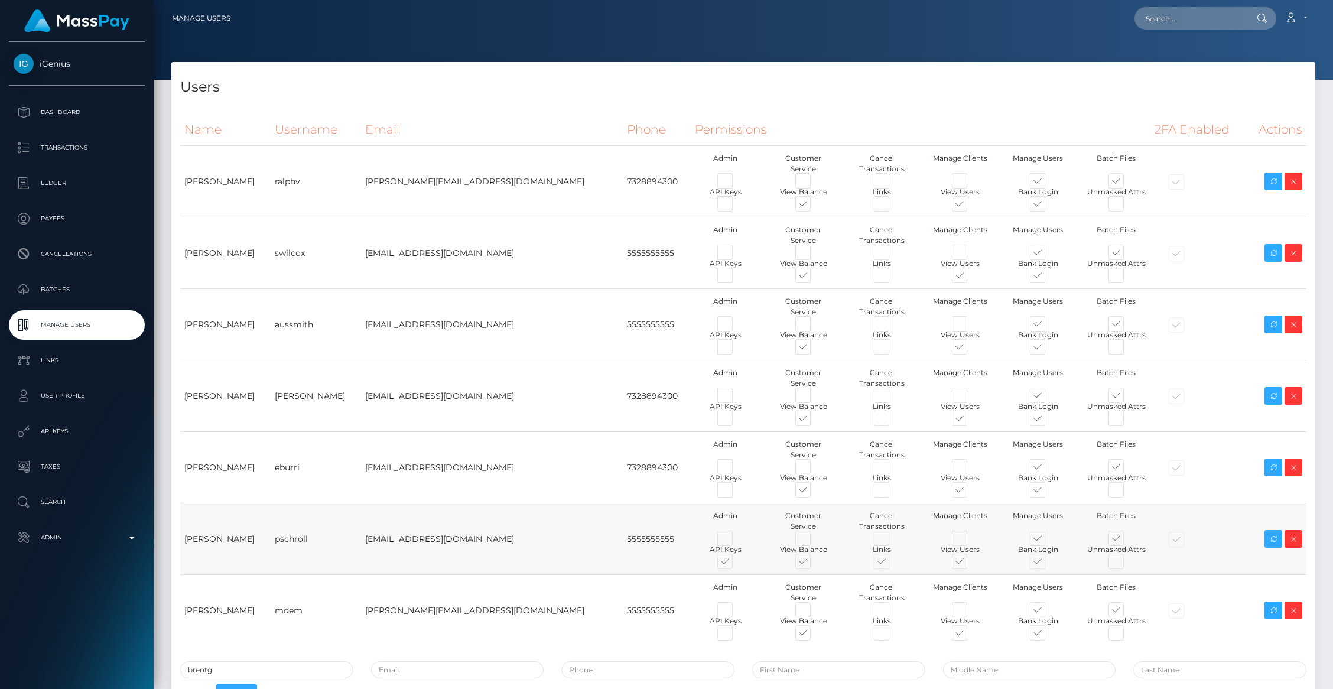
click at [180, 540] on td "[PERSON_NAME]" at bounding box center [225, 540] width 90 height 72
copy td "[PERSON_NAME]"
